Goal: Navigation & Orientation: Find specific page/section

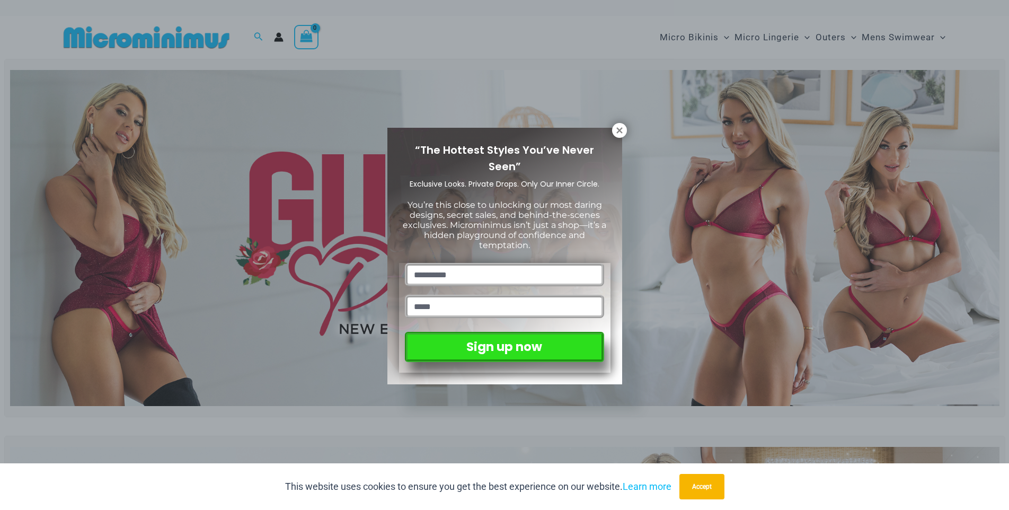
drag, startPoint x: 619, startPoint y: 127, endPoint x: 628, endPoint y: 119, distance: 12.4
click at [618, 127] on icon at bounding box center [620, 131] width 10 height 10
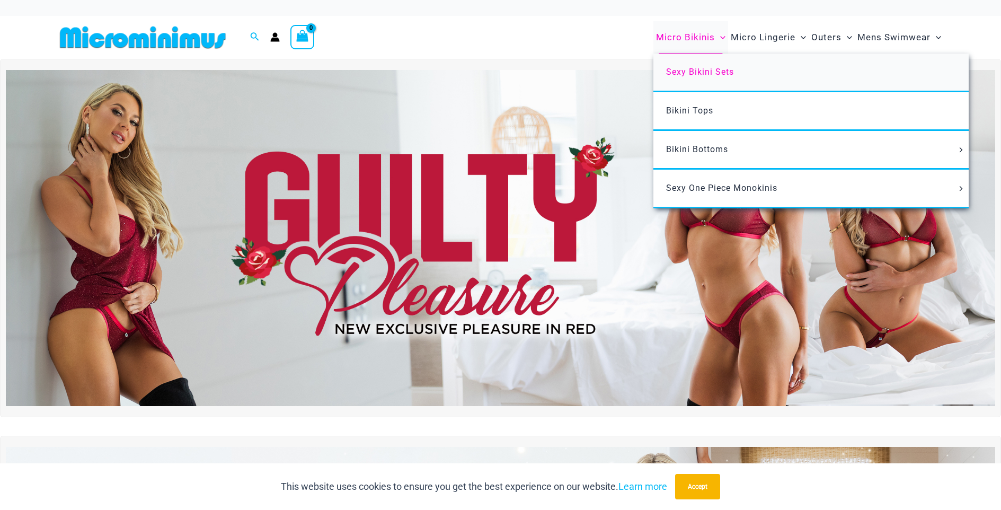
click at [700, 68] on span "Sexy Bikini Sets" at bounding box center [700, 72] width 68 height 10
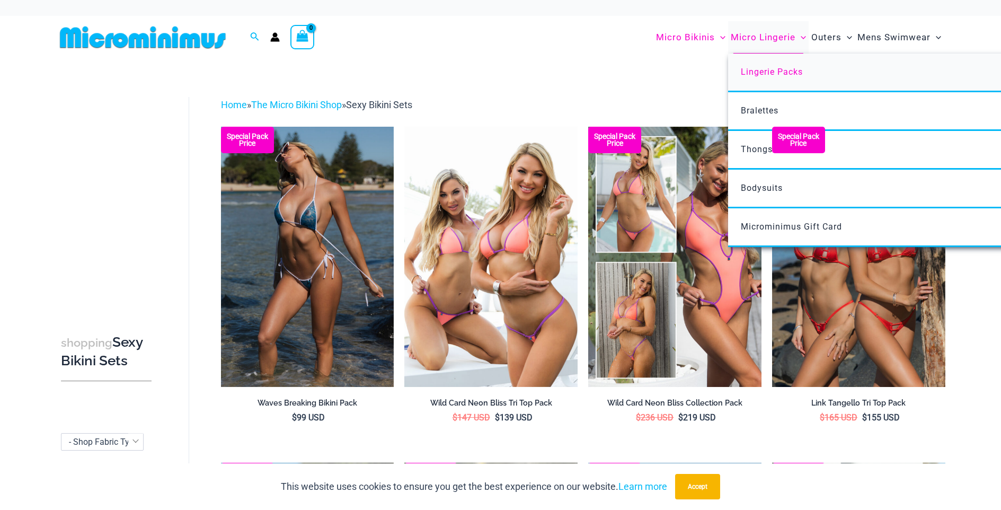
click at [781, 74] on span "Lingerie Packs" at bounding box center [772, 72] width 62 height 10
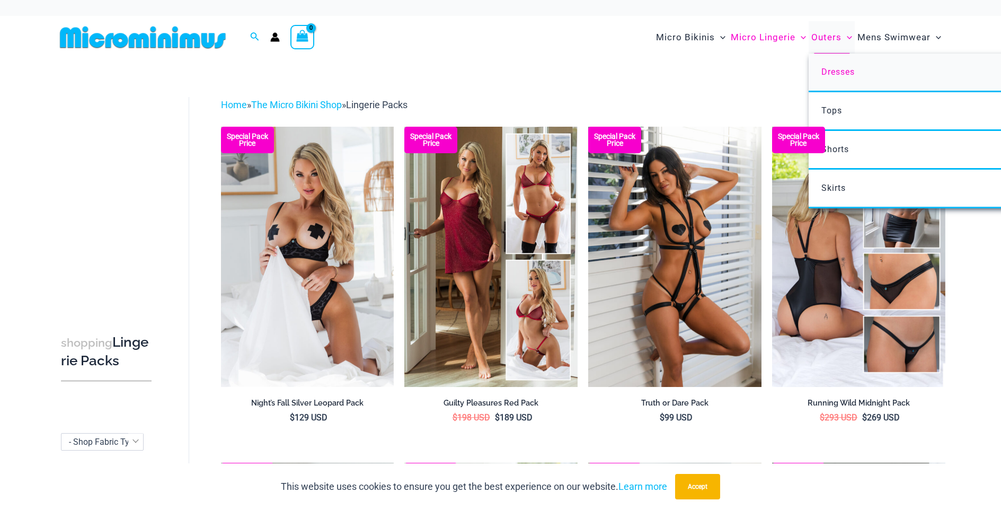
click at [843, 76] on span "Dresses" at bounding box center [838, 72] width 33 height 10
